Goal: Task Accomplishment & Management: Manage account settings

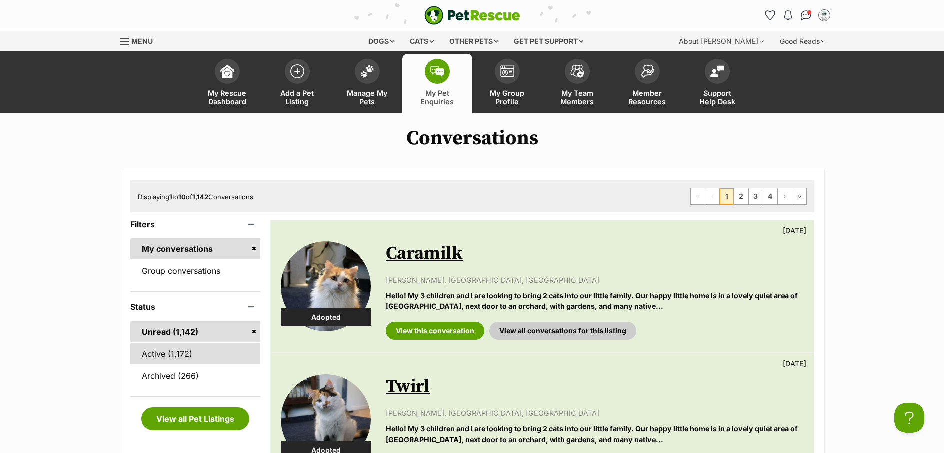
click at [189, 352] on link "Active (1,172)" at bounding box center [195, 353] width 130 height 21
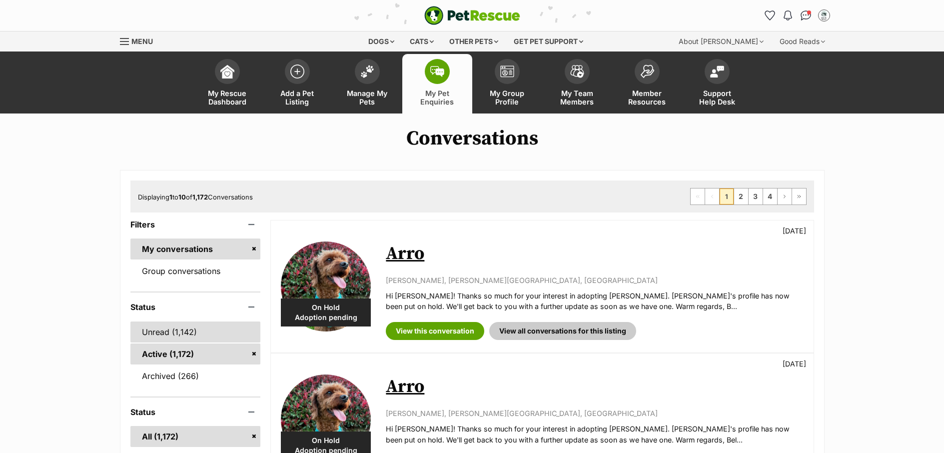
click at [175, 336] on link "Unread (1,142)" at bounding box center [195, 331] width 130 height 21
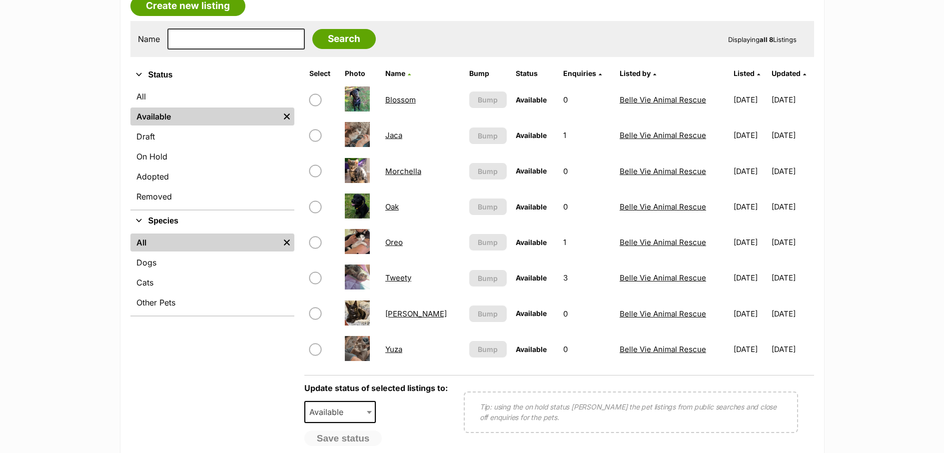
scroll to position [185, 0]
